Goal: Task Accomplishment & Management: Complete application form

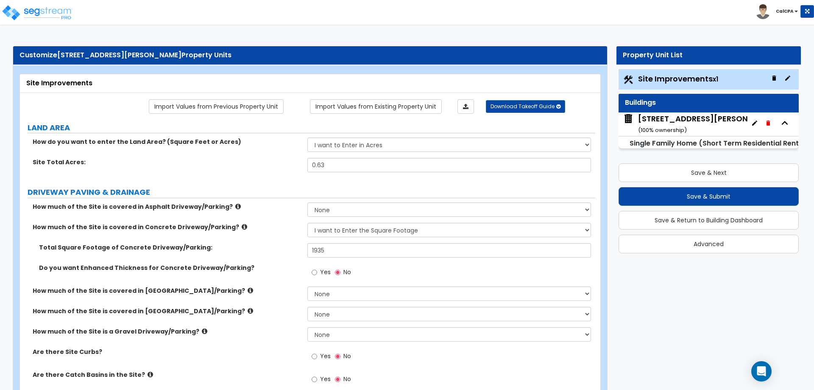
select select "2"
select select "1"
select select "3"
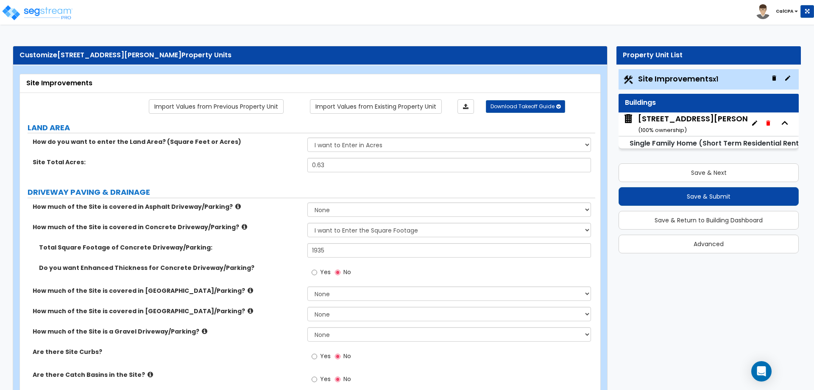
select select "1"
select select "6"
select select "4"
select select "2"
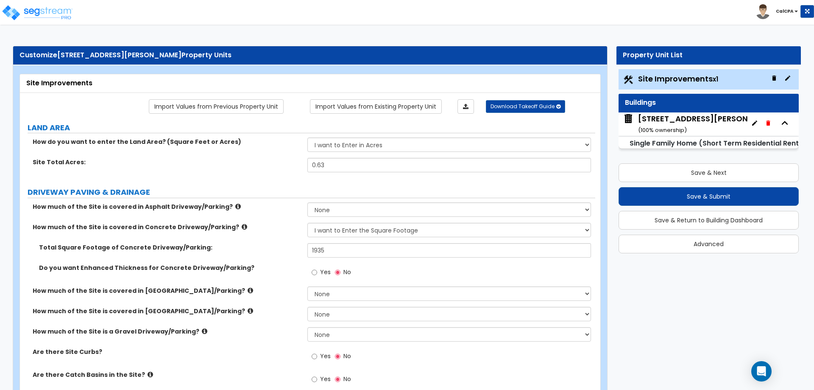
select select "4"
select select "1"
select select "2"
select select "1"
select select "3"
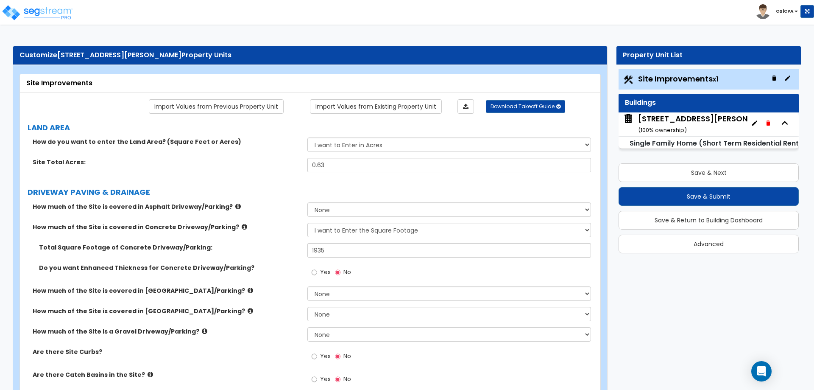
select select "1"
select select "2"
select select "3"
select select "2"
select select "4"
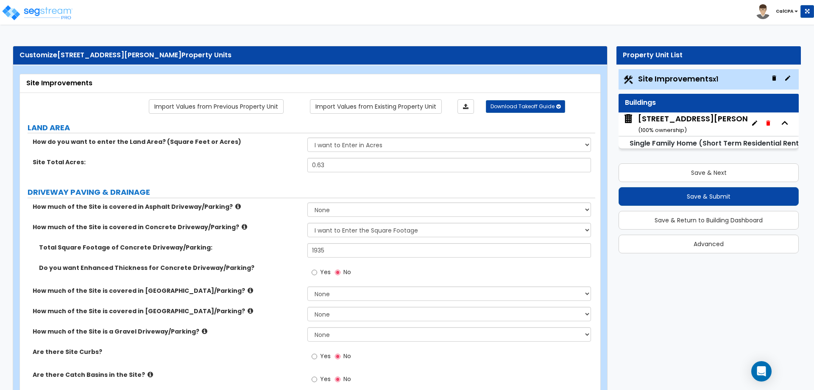
select select "3"
select select "1"
select select "3"
select select "4"
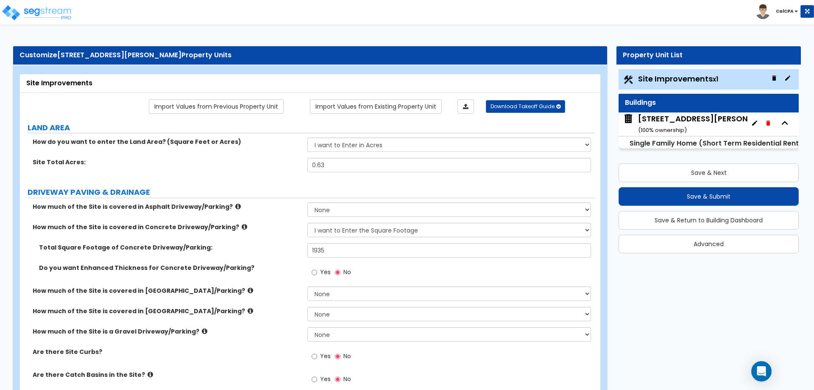
select select "1"
select select "3"
select select "2"
select select "1"
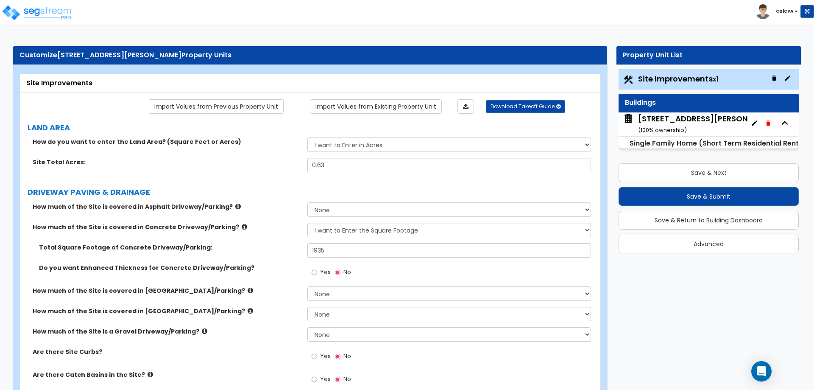
select select "1"
